Goal: Transaction & Acquisition: Purchase product/service

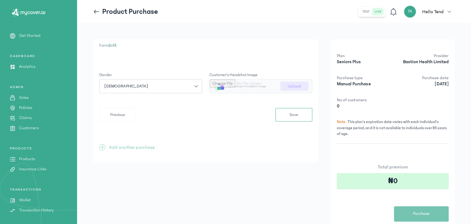
scroll to position [32, 0]
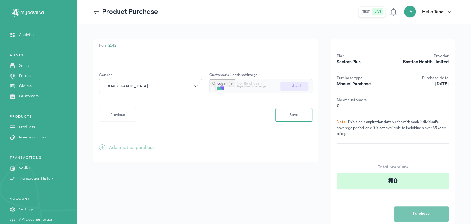
click at [295, 85] on input "file" at bounding box center [261, 87] width 102 height 14
type input "**********"
click at [290, 115] on span "Save" at bounding box center [294, 115] width 9 height 6
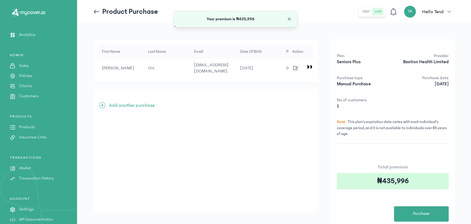
click at [128, 106] on p "Add another purchase" at bounding box center [132, 105] width 46 height 7
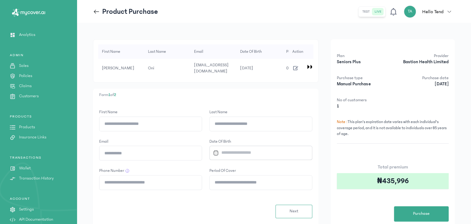
click at [133, 126] on input "First Name" at bounding box center [151, 124] width 102 height 14
type input "*"
type input "**********"
click at [252, 125] on input "Last Name" at bounding box center [261, 124] width 102 height 14
type input "***"
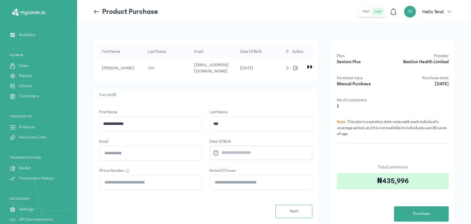
click at [143, 155] on input "Email" at bounding box center [151, 153] width 102 height 14
type input "**********"
click at [222, 150] on input "Datepicker input" at bounding box center [258, 152] width 95 height 13
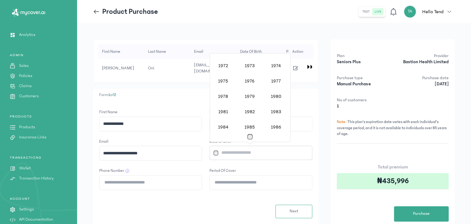
scroll to position [308, 0]
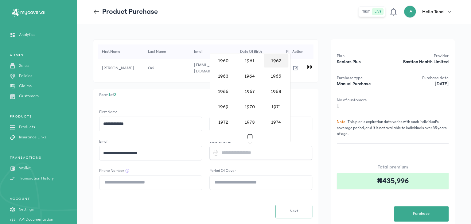
click at [279, 60] on div "1962" at bounding box center [276, 61] width 25 height 14
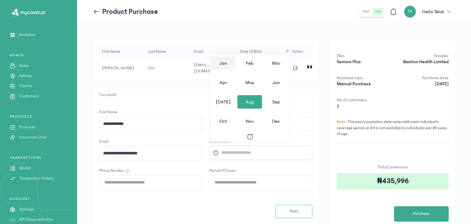
click at [227, 65] on div "Jan" at bounding box center [223, 64] width 25 height 14
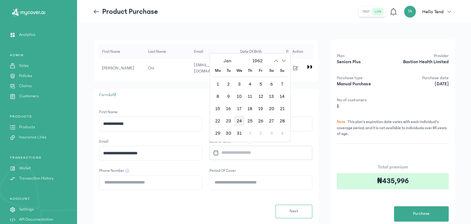
click at [241, 123] on div "24" at bounding box center [239, 121] width 11 height 11
type input "**********"
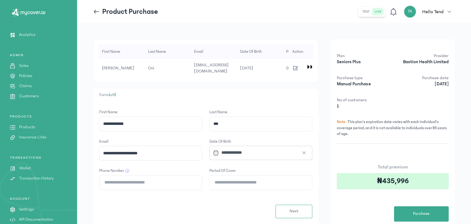
click at [223, 183] on input "Period of cover" at bounding box center [261, 183] width 102 height 14
type input "**"
click at [126, 179] on input "Phone Number" at bounding box center [151, 183] width 102 height 14
type input "**********"
click at [291, 206] on button "Next" at bounding box center [294, 212] width 37 height 14
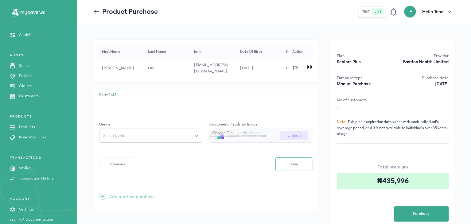
click at [198, 132] on button "Select gender" at bounding box center [150, 136] width 103 height 14
click at [156, 159] on button "[DEMOGRAPHIC_DATA]" at bounding box center [150, 160] width 103 height 11
click at [244, 131] on input "file" at bounding box center [261, 136] width 102 height 14
type input "**********"
click at [300, 168] on button "Save" at bounding box center [294, 165] width 37 height 14
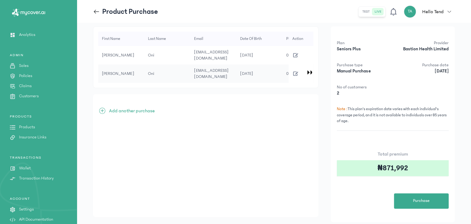
scroll to position [25, 0]
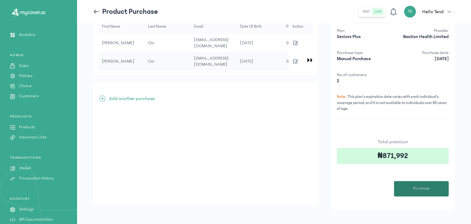
click at [414, 187] on span "Purchase" at bounding box center [421, 189] width 17 height 6
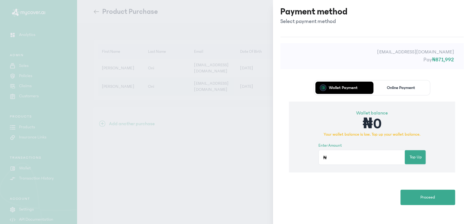
scroll to position [0, 0]
click at [391, 88] on p "Online Payment" at bounding box center [402, 88] width 28 height 4
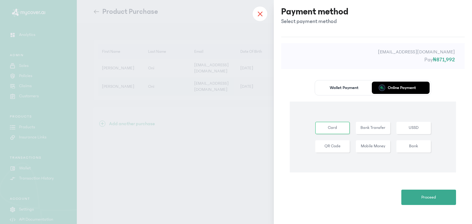
click at [264, 11] on div at bounding box center [259, 13] width 15 height 15
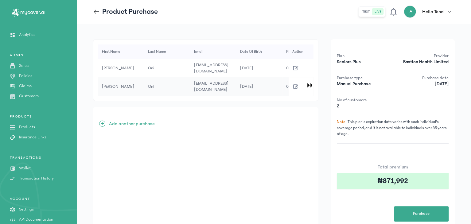
click at [295, 83] on icon "button" at bounding box center [295, 86] width 7 height 7
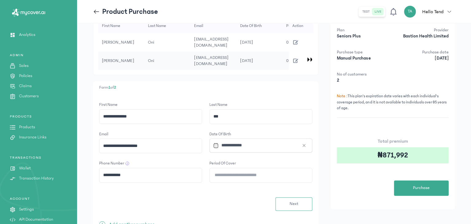
scroll to position [27, 0]
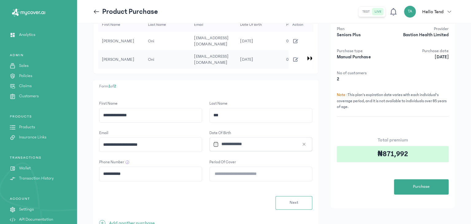
click at [155, 144] on input "**********" at bounding box center [151, 145] width 102 height 14
type input "*"
type input "**********"
click at [296, 200] on span "Next" at bounding box center [294, 203] width 9 height 6
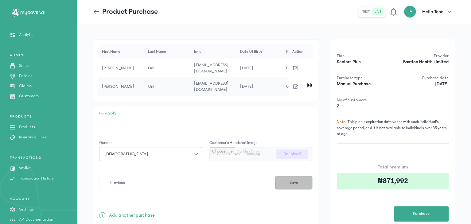
click at [294, 183] on span "Save" at bounding box center [294, 183] width 9 height 6
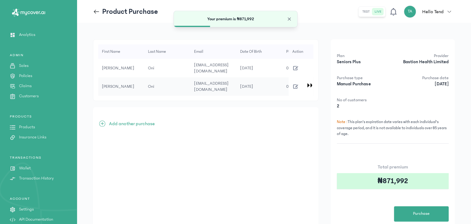
click at [295, 63] on td at bounding box center [301, 68] width 25 height 18
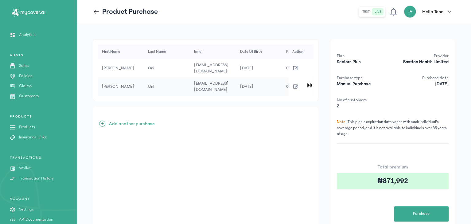
click at [295, 67] on icon "button" at bounding box center [295, 68] width 7 height 7
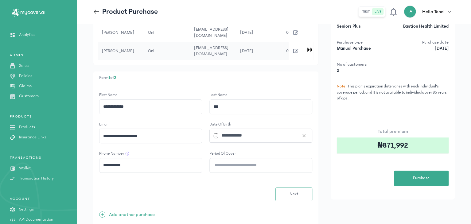
scroll to position [40, 0]
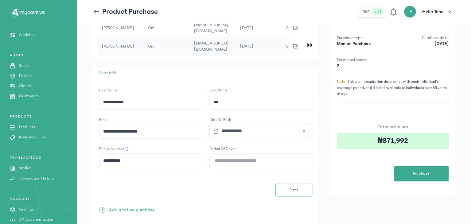
click at [170, 132] on input "**********" at bounding box center [151, 131] width 102 height 14
type input "*"
type input "**********"
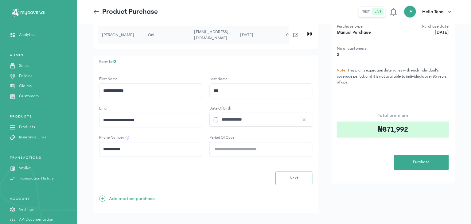
scroll to position [58, 0]
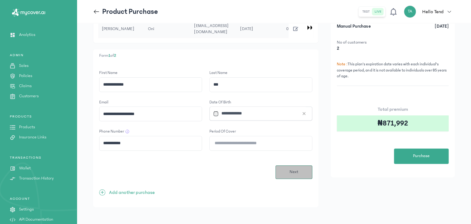
click at [300, 171] on button "Next" at bounding box center [294, 173] width 37 height 14
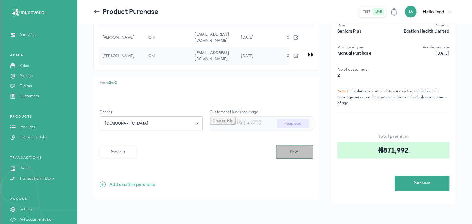
scroll to position [0, 0]
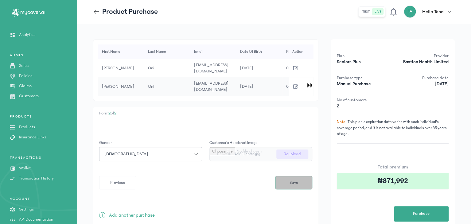
click at [300, 176] on button "Save" at bounding box center [294, 183] width 37 height 14
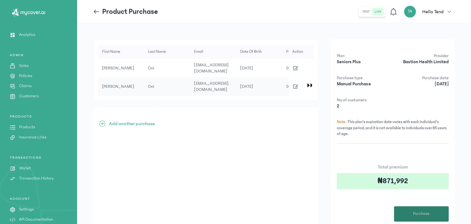
click at [411, 213] on button "Purchase" at bounding box center [421, 213] width 55 height 15
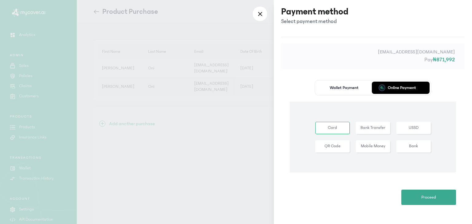
click at [396, 128] on button "Bank Transfer" at bounding box center [413, 128] width 34 height 12
click at [424, 195] on span "Proceed" at bounding box center [428, 197] width 15 height 6
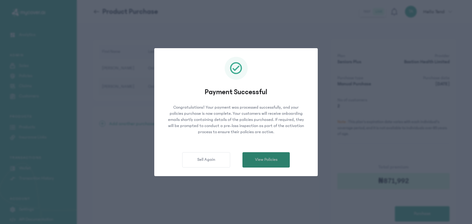
click at [264, 164] on button "View Policies" at bounding box center [265, 159] width 47 height 15
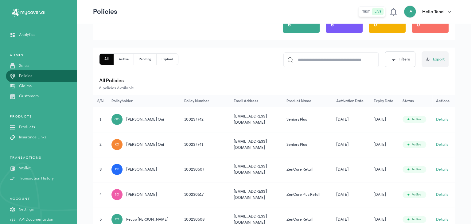
scroll to position [68, 0]
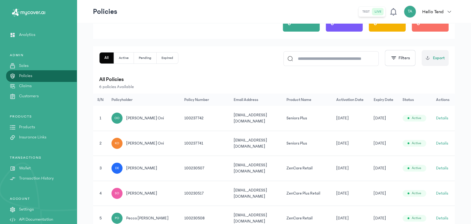
click at [444, 117] on button "Details" at bounding box center [442, 118] width 12 height 6
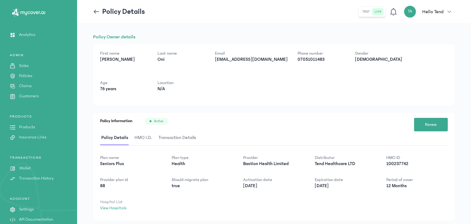
click at [94, 9] on icon at bounding box center [96, 11] width 7 height 7
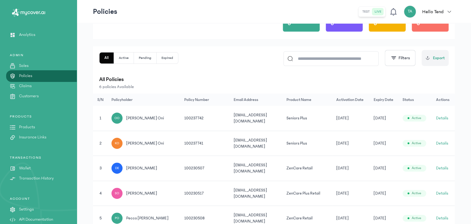
click at [440, 140] on button "Details" at bounding box center [442, 143] width 12 height 6
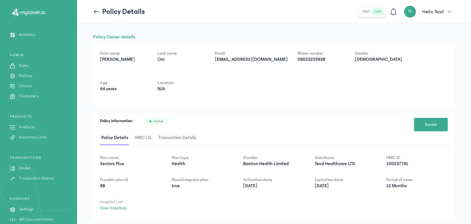
click at [138, 135] on span "HMO I.D." at bounding box center [143, 138] width 20 height 14
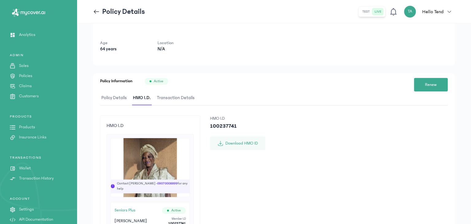
scroll to position [41, 0]
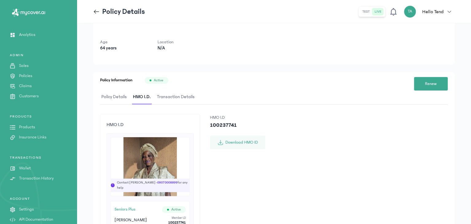
click at [115, 186] on span "!" at bounding box center [113, 185] width 4 height 4
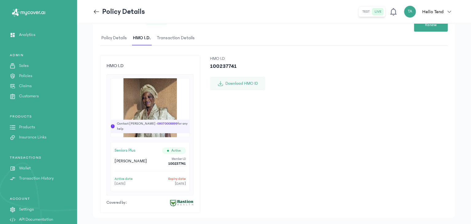
scroll to position [0, 0]
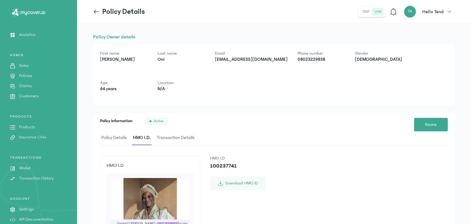
click at [95, 11] on icon at bounding box center [95, 12] width 2 height 4
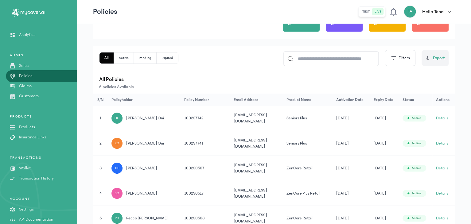
click at [443, 140] on button "Details" at bounding box center [442, 143] width 12 height 6
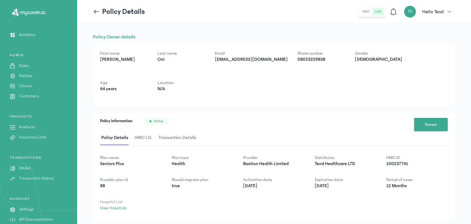
click at [99, 12] on icon at bounding box center [96, 11] width 7 height 7
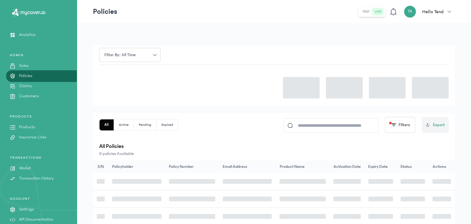
scroll to position [68, 0]
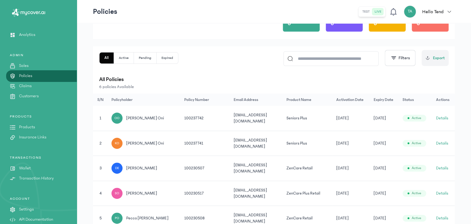
click at [444, 117] on button "Details" at bounding box center [442, 118] width 12 height 6
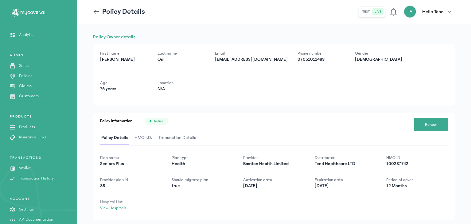
click at [96, 11] on icon at bounding box center [96, 11] width 5 height 0
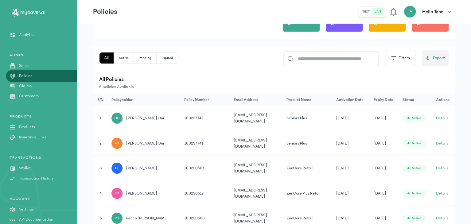
click at [25, 171] on p "Wallet" at bounding box center [25, 168] width 12 height 6
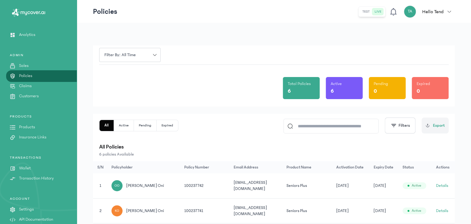
click at [25, 171] on p "Wallet" at bounding box center [25, 168] width 12 height 6
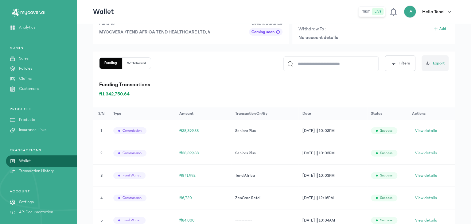
scroll to position [66, 0]
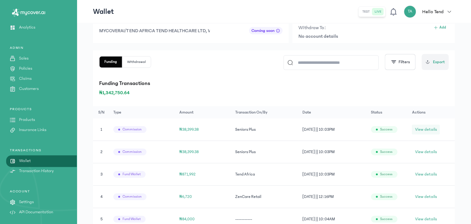
click at [428, 128] on span "View details" at bounding box center [426, 130] width 22 height 6
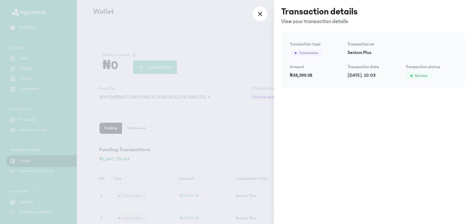
click at [245, 52] on div at bounding box center [236, 112] width 472 height 224
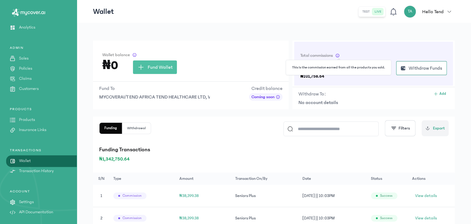
click at [339, 56] on span at bounding box center [338, 55] width 4 height 4
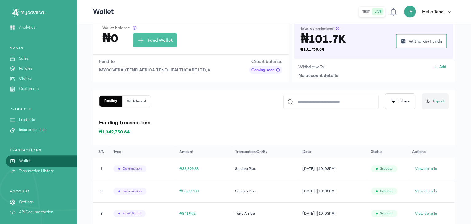
scroll to position [28, 0]
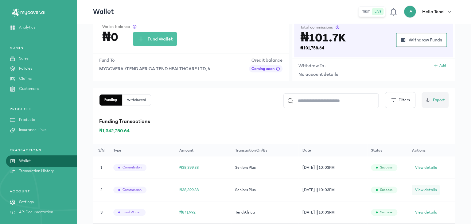
click at [433, 190] on span "View details" at bounding box center [426, 190] width 22 height 6
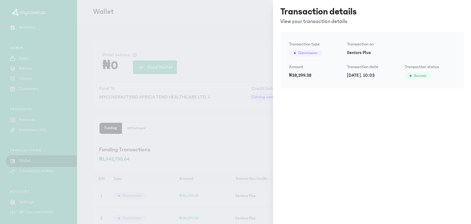
scroll to position [0, 0]
click at [252, 17] on div at bounding box center [236, 112] width 472 height 224
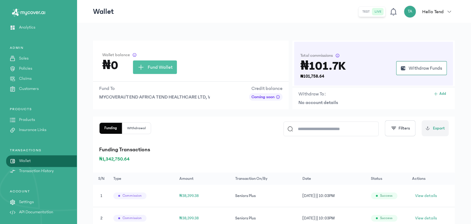
click at [33, 120] on p "Products" at bounding box center [27, 120] width 16 height 6
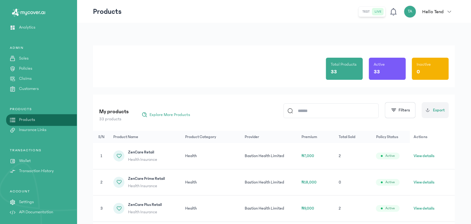
click at [31, 88] on p "Customers" at bounding box center [29, 89] width 20 height 6
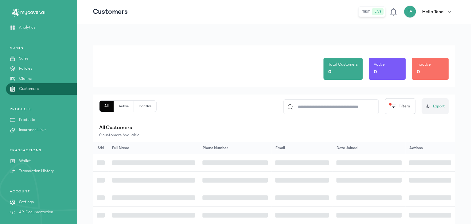
click at [31, 88] on p "Customers" at bounding box center [29, 89] width 20 height 6
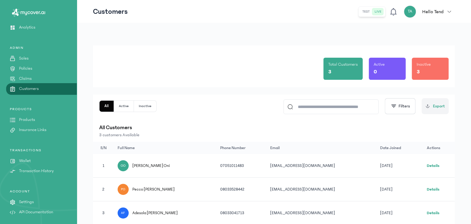
scroll to position [24, 0]
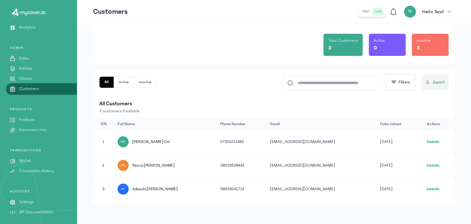
click at [134, 81] on button "Active" at bounding box center [145, 82] width 22 height 11
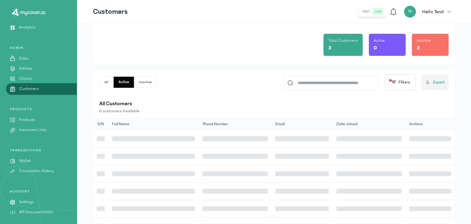
scroll to position [14, 0]
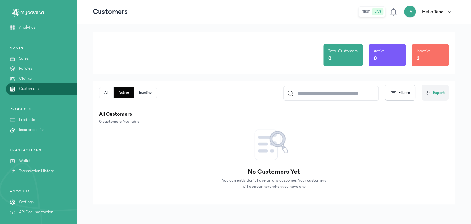
click at [141, 91] on button "Inactive" at bounding box center [145, 92] width 22 height 11
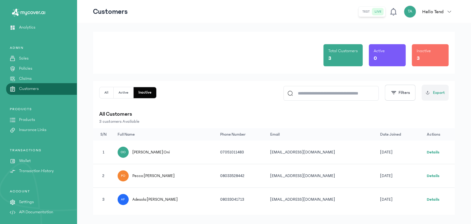
click at [22, 58] on p "Sales" at bounding box center [24, 58] width 10 height 6
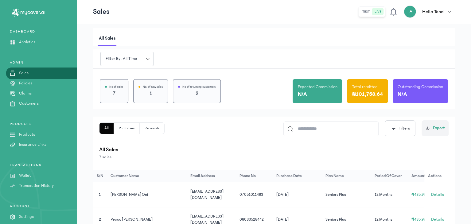
scroll to position [24, 0]
click at [41, 42] on link "Analytics" at bounding box center [38, 42] width 77 height 6
